Goal: Check status: Check status

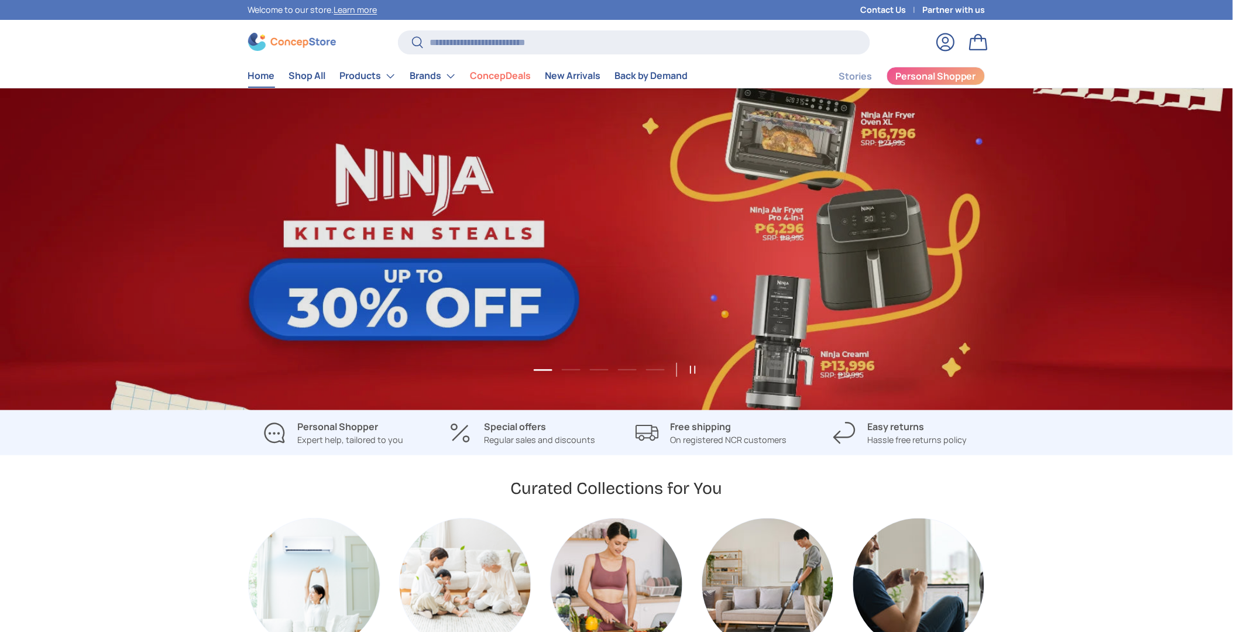
scroll to position [3028, 4785]
click at [942, 42] on link "Log in" at bounding box center [946, 42] width 26 height 26
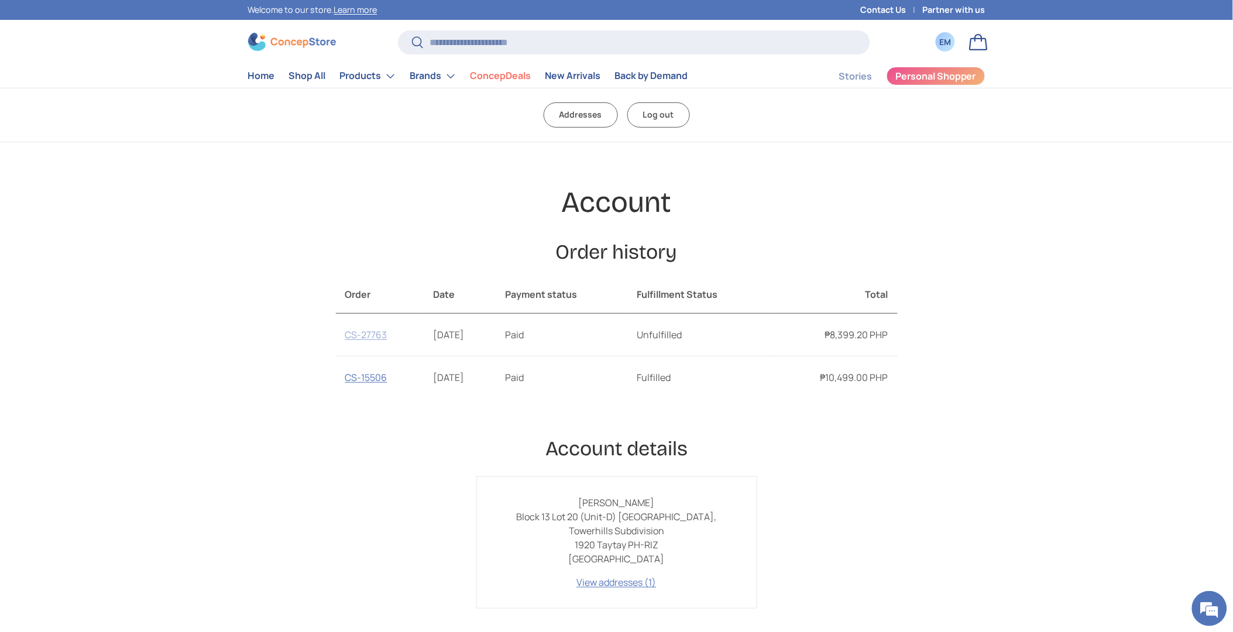
click at [367, 338] on link "CS-27763" at bounding box center [366, 334] width 42 height 13
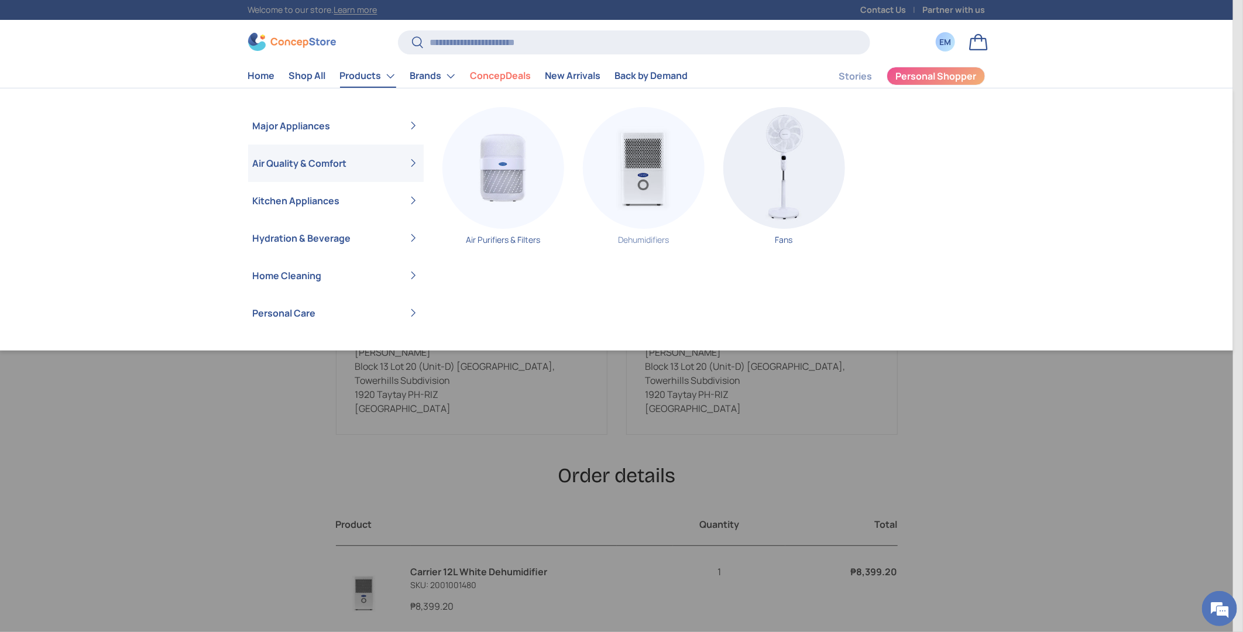
click at [636, 191] on img "Primary" at bounding box center [644, 168] width 122 height 122
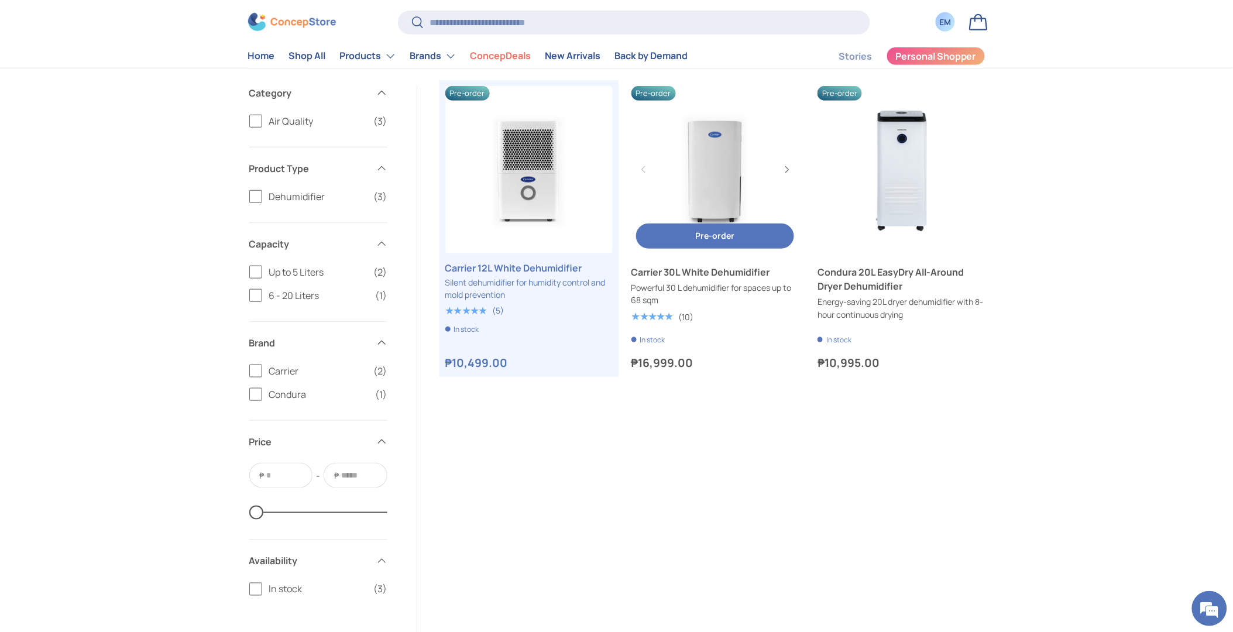
scroll to position [260, 0]
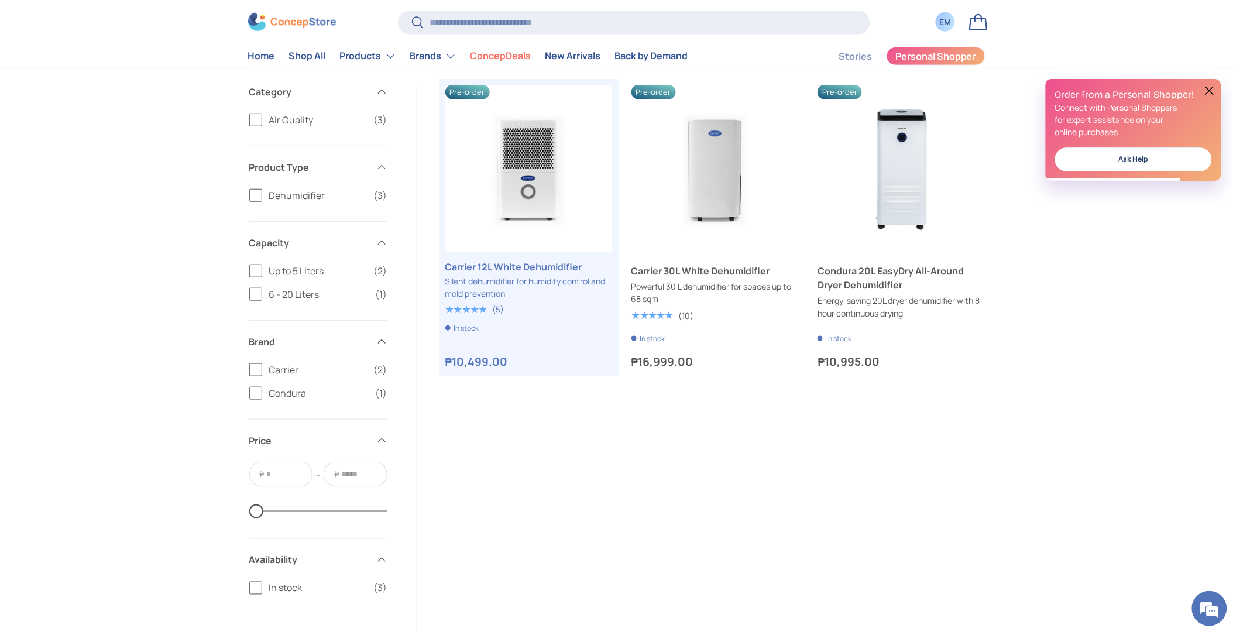
click at [973, 19] on link "Bag" at bounding box center [979, 22] width 26 height 26
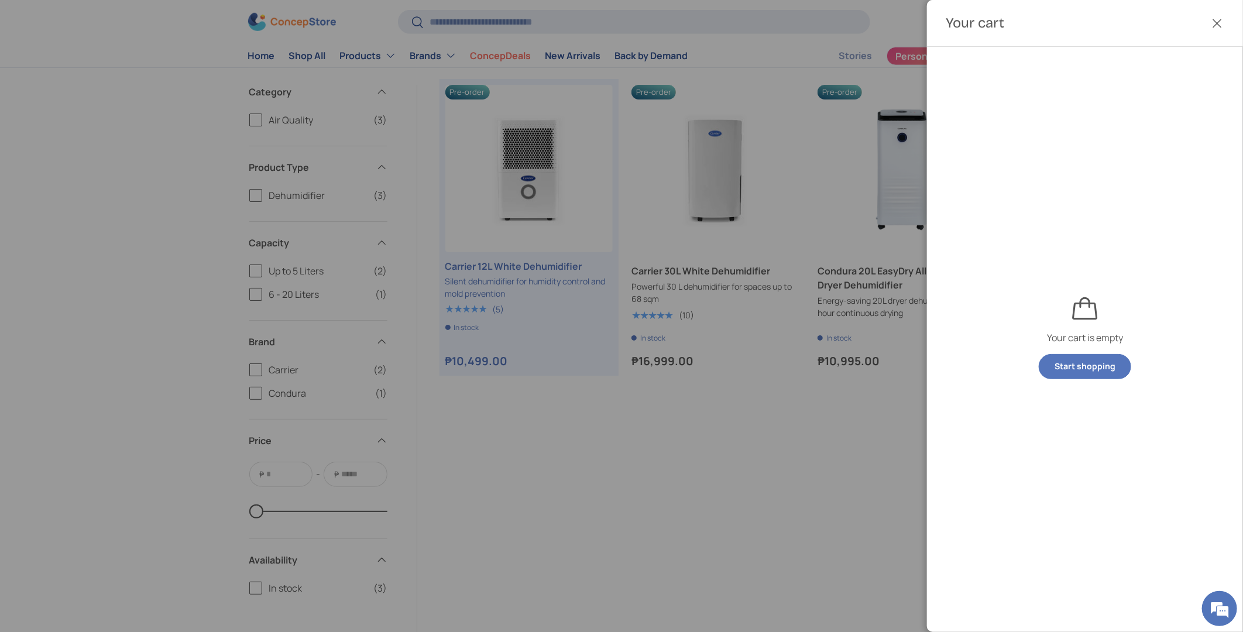
scroll to position [0, 0]
click at [1215, 19] on button "Close" at bounding box center [1218, 24] width 26 height 26
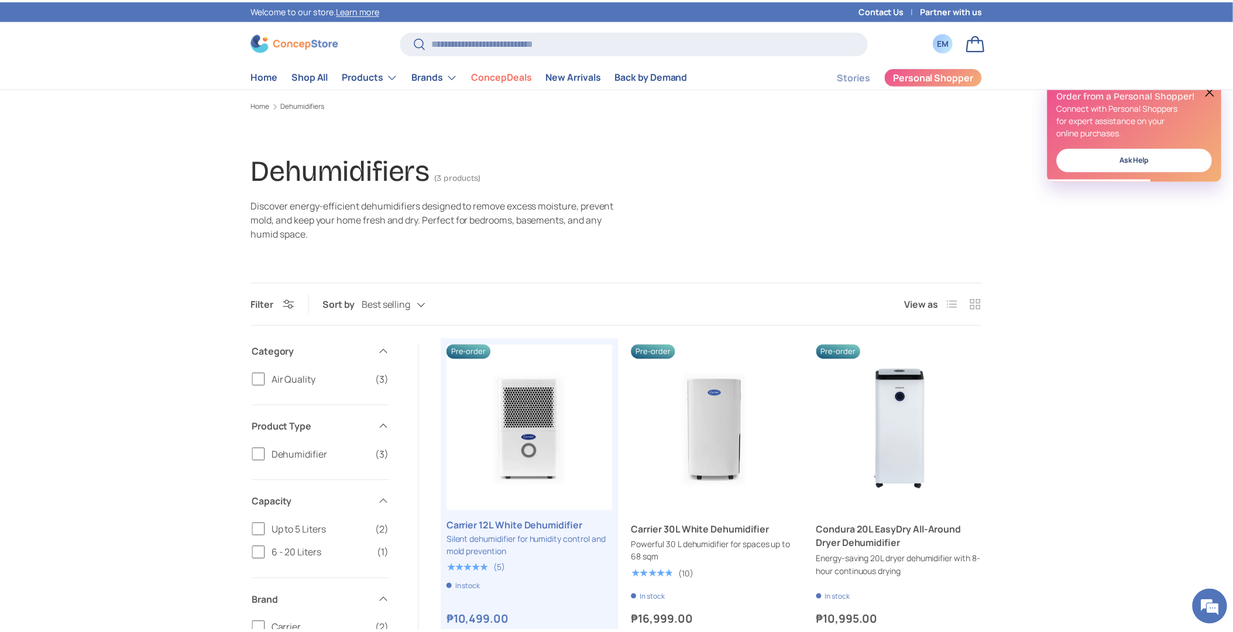
scroll to position [260, 0]
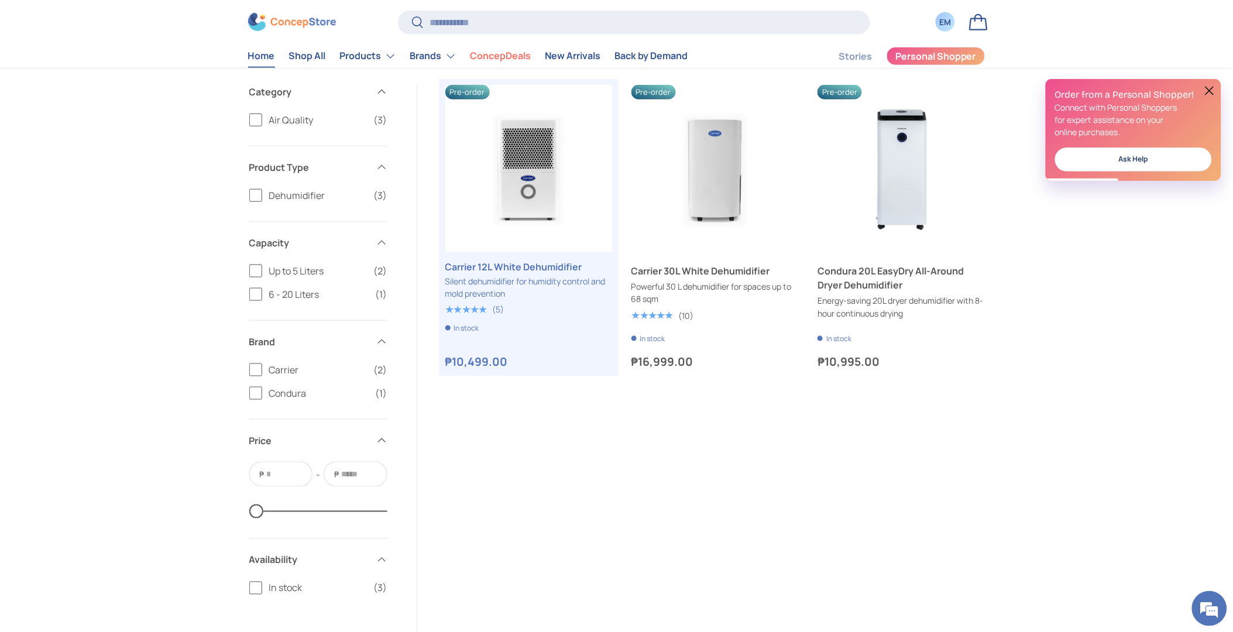
click at [262, 50] on link "Home" at bounding box center [261, 55] width 27 height 23
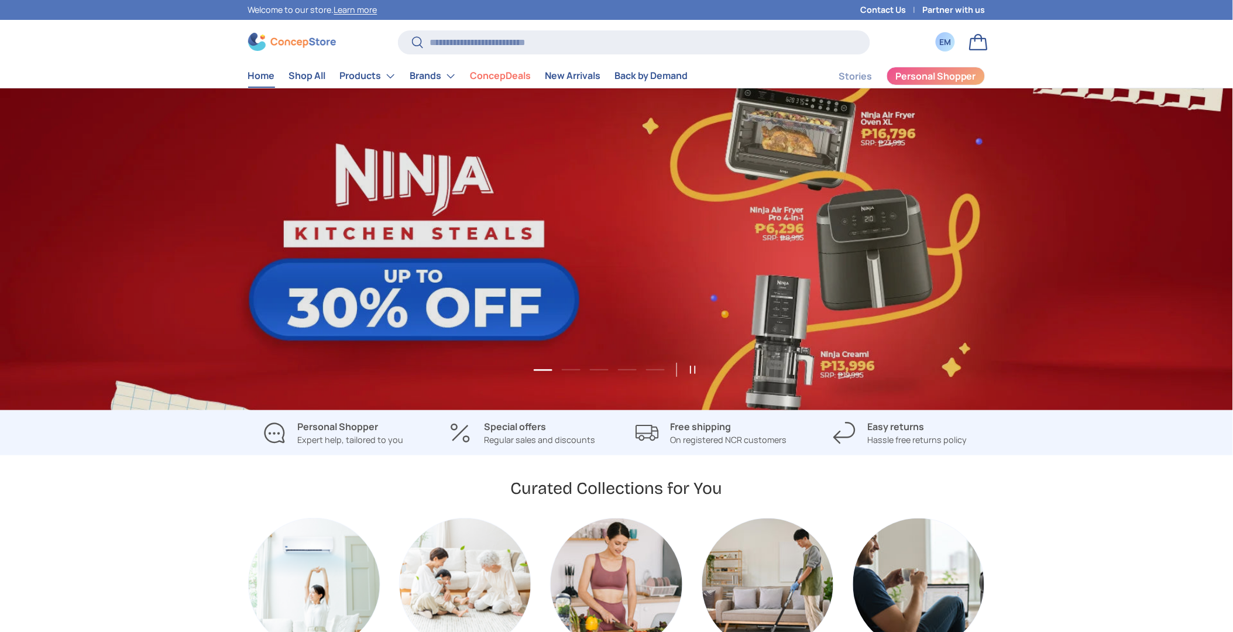
scroll to position [3028, 4785]
click at [946, 39] on div "EM" at bounding box center [945, 42] width 13 height 12
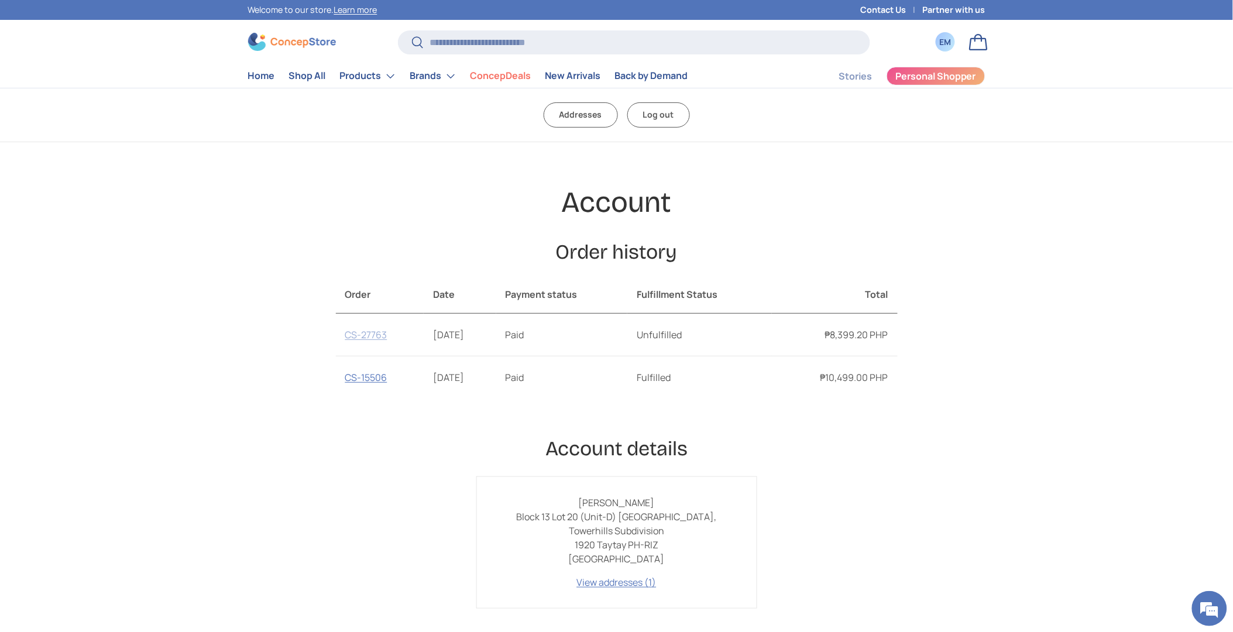
click at [382, 337] on link "CS-27763" at bounding box center [366, 334] width 42 height 13
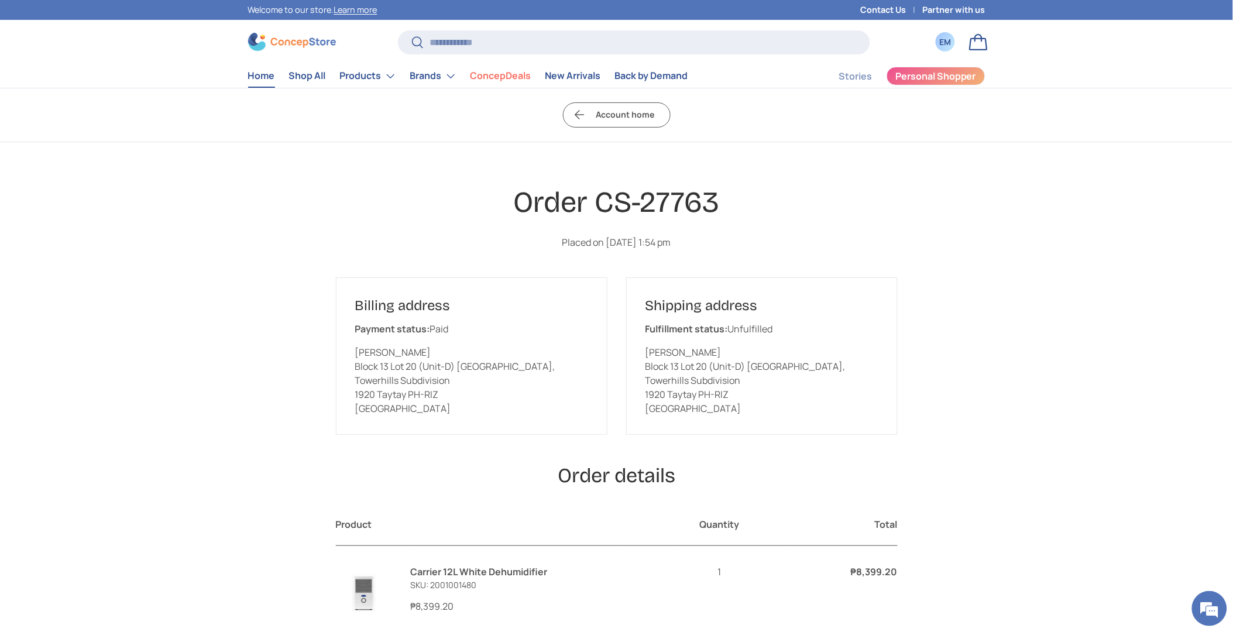
click at [265, 72] on link "Home" at bounding box center [261, 75] width 27 height 23
